Goal: Answer question/provide support

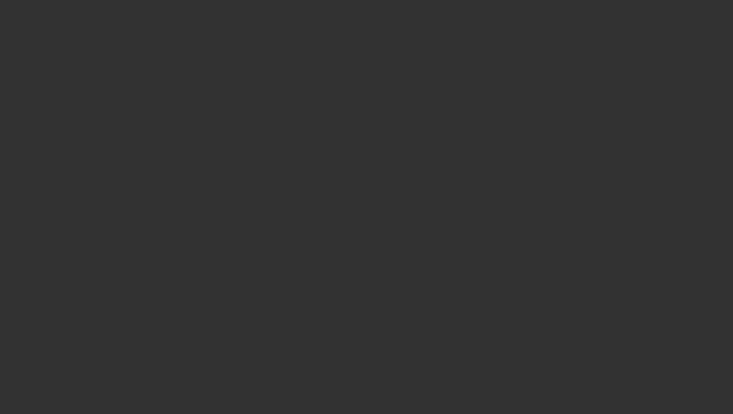
select select "0"
select select "2"
select select "0.1"
select select "4"
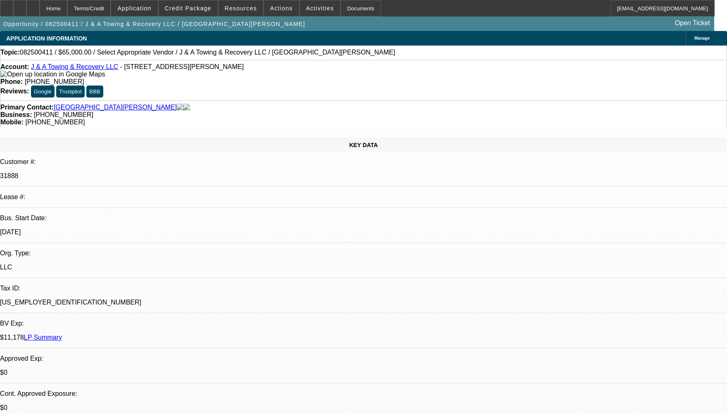
select select "0"
select select "2"
select select "0.1"
select select "4"
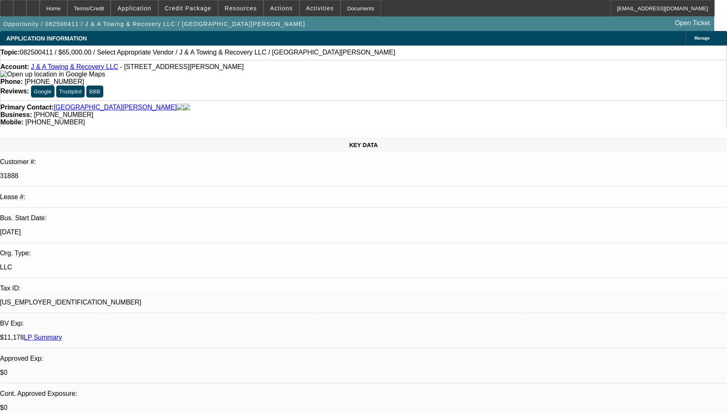
radio input "true"
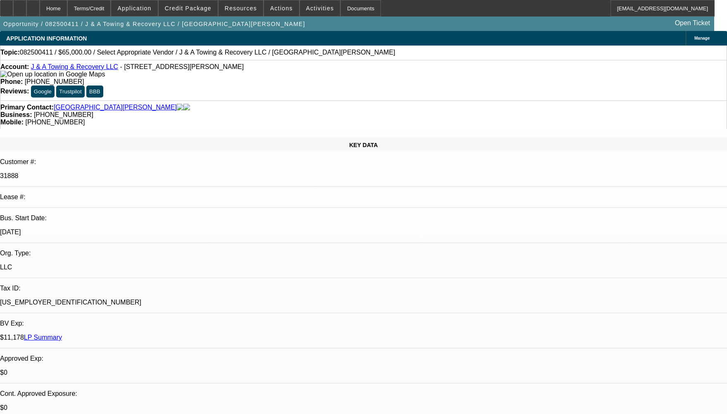
type textarea "CUSTOMER HAS 2 ACTIVE SERVICE DEALS, HE HAS BEEN PAYING WELL TO BEACON, WITHOUT…"
radio input "false"
radio input "true"
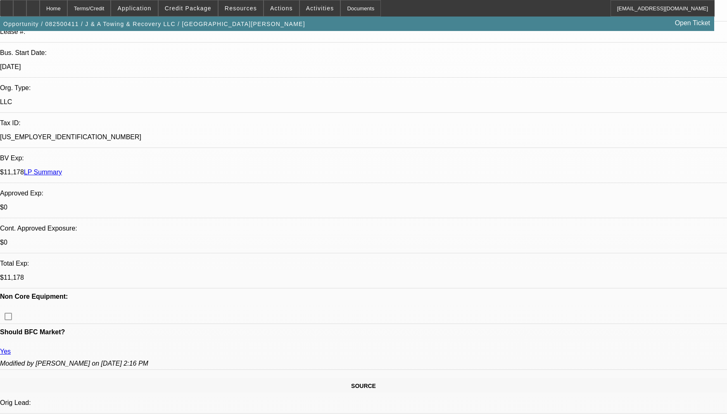
select select "0"
select select "2"
select select "0.1"
select select "4"
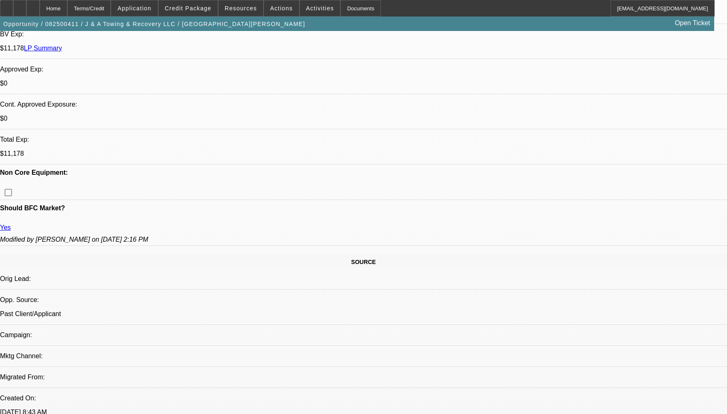
scroll to position [248, 0]
